Goal: Task Accomplishment & Management: Manage account settings

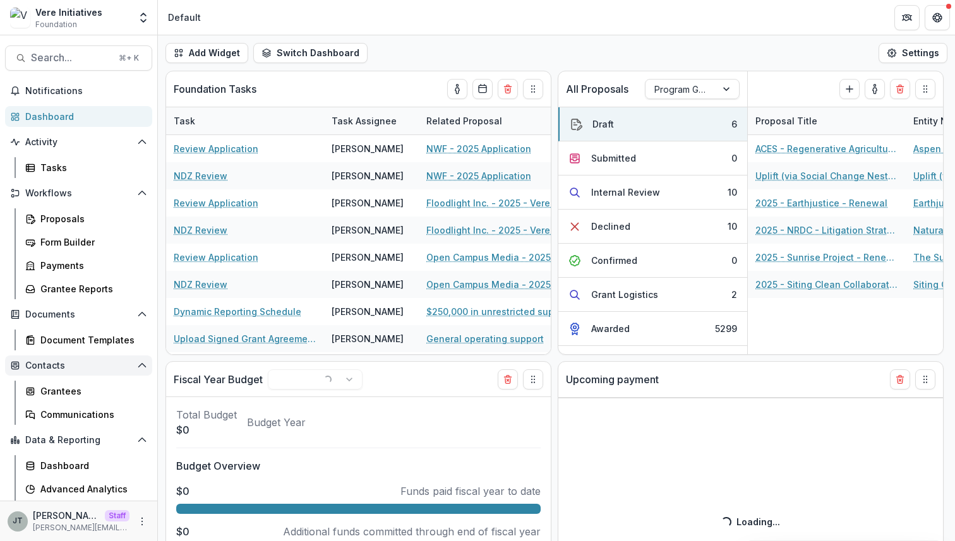
select select "******"
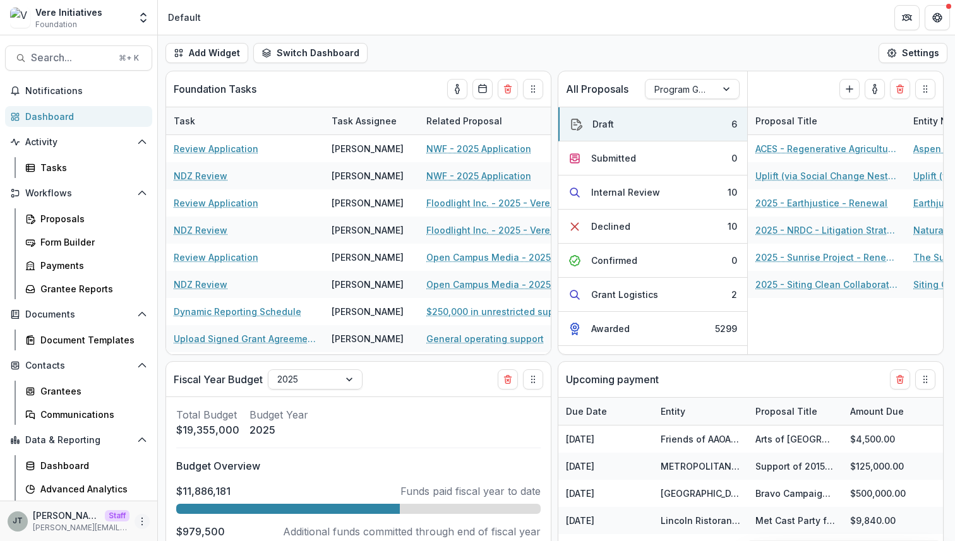
click at [140, 525] on icon "More" at bounding box center [142, 522] width 10 height 10
click at [184, 502] on link "User Settings" at bounding box center [221, 495] width 135 height 21
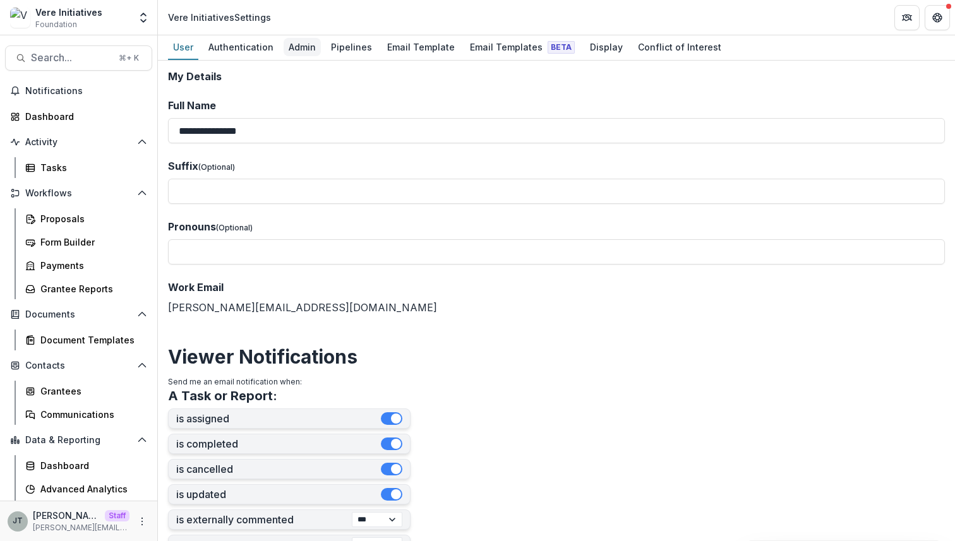
click at [299, 47] on div "Admin" at bounding box center [302, 47] width 37 height 18
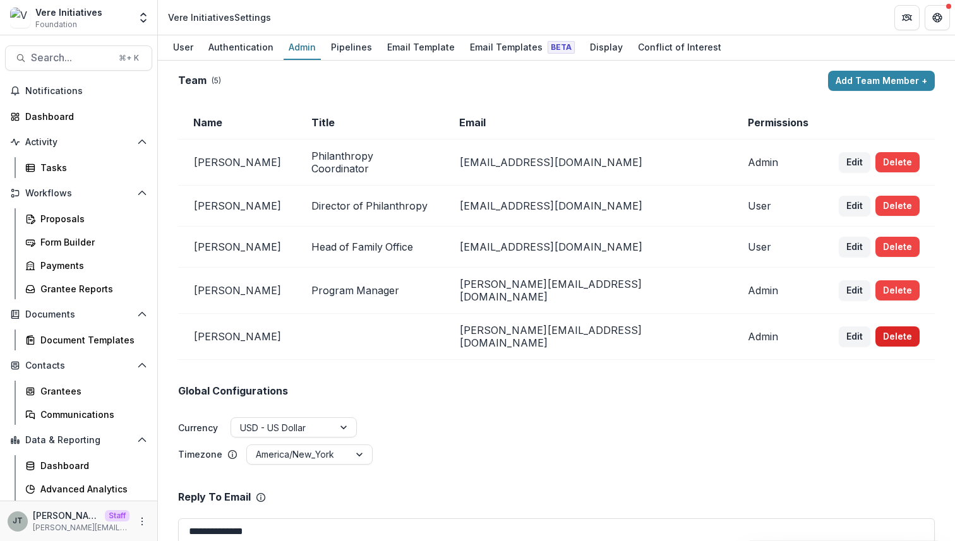
click at [876, 327] on button "Delete" at bounding box center [898, 337] width 44 height 20
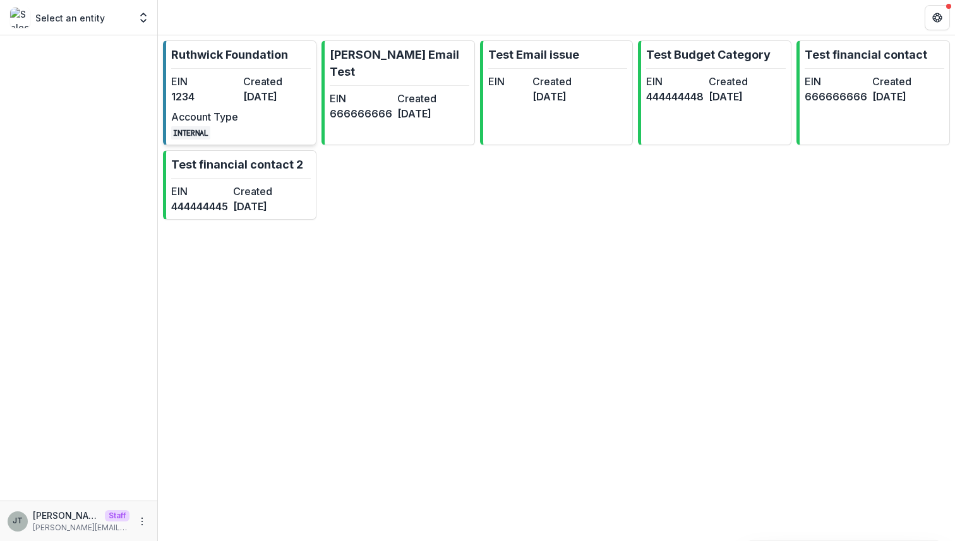
click at [247, 59] on p "Ruthwick Foundation" at bounding box center [229, 54] width 117 height 17
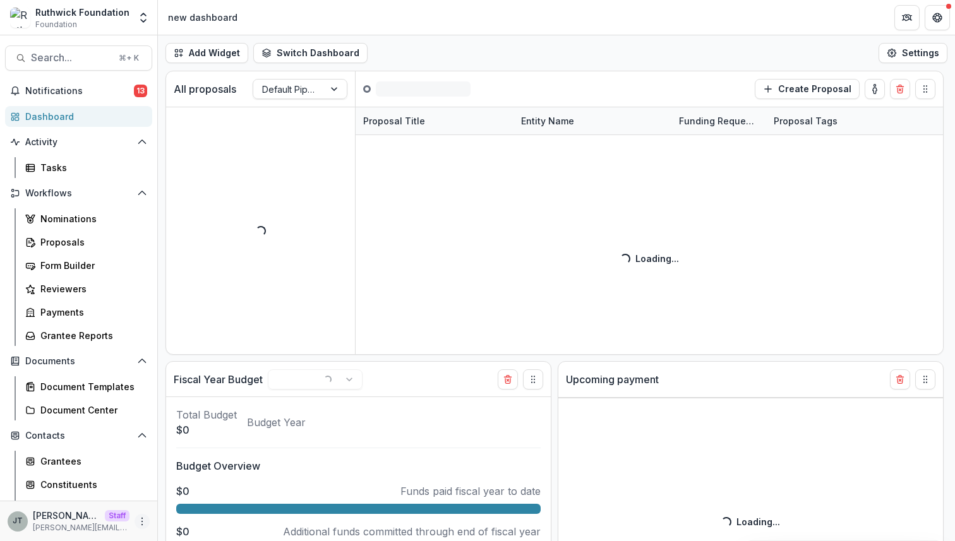
click at [140, 521] on icon "More" at bounding box center [142, 522] width 10 height 10
click at [200, 495] on link "User Settings" at bounding box center [221, 495] width 135 height 21
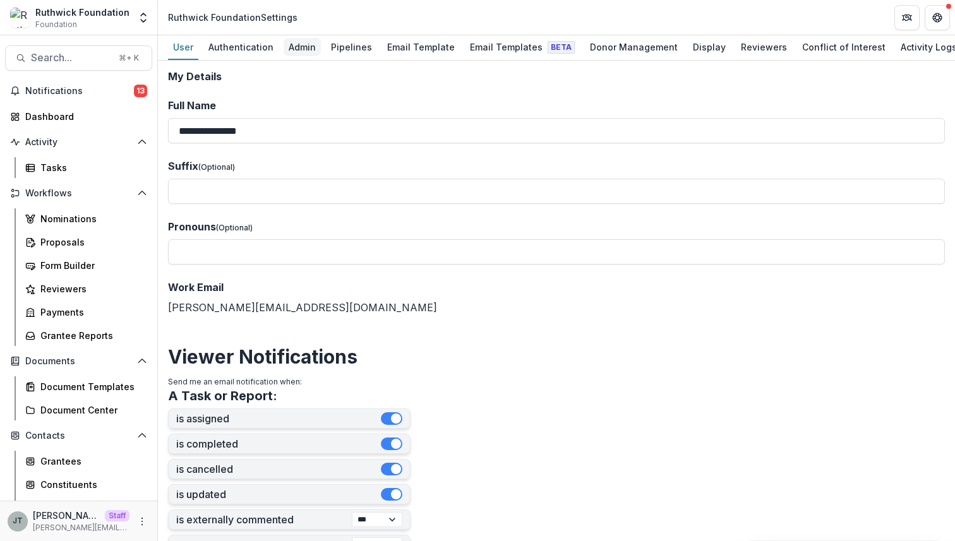
click at [303, 39] on div "Admin" at bounding box center [302, 47] width 37 height 18
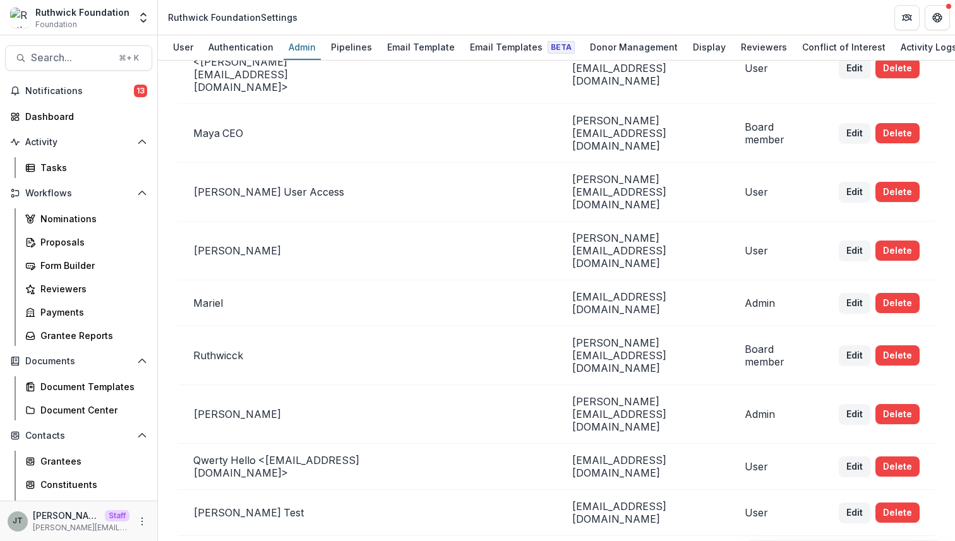
scroll to position [833, 96]
